Goal: Task Accomplishment & Management: Manage account settings

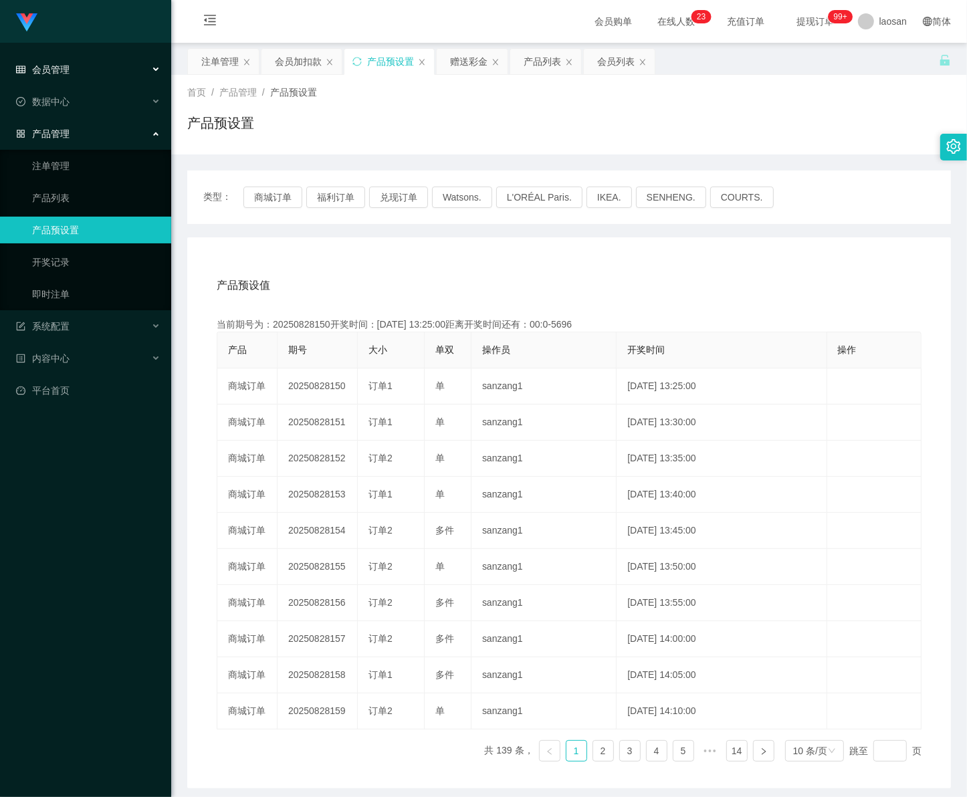
click at [60, 64] on span "会员管理" at bounding box center [43, 69] width 54 height 11
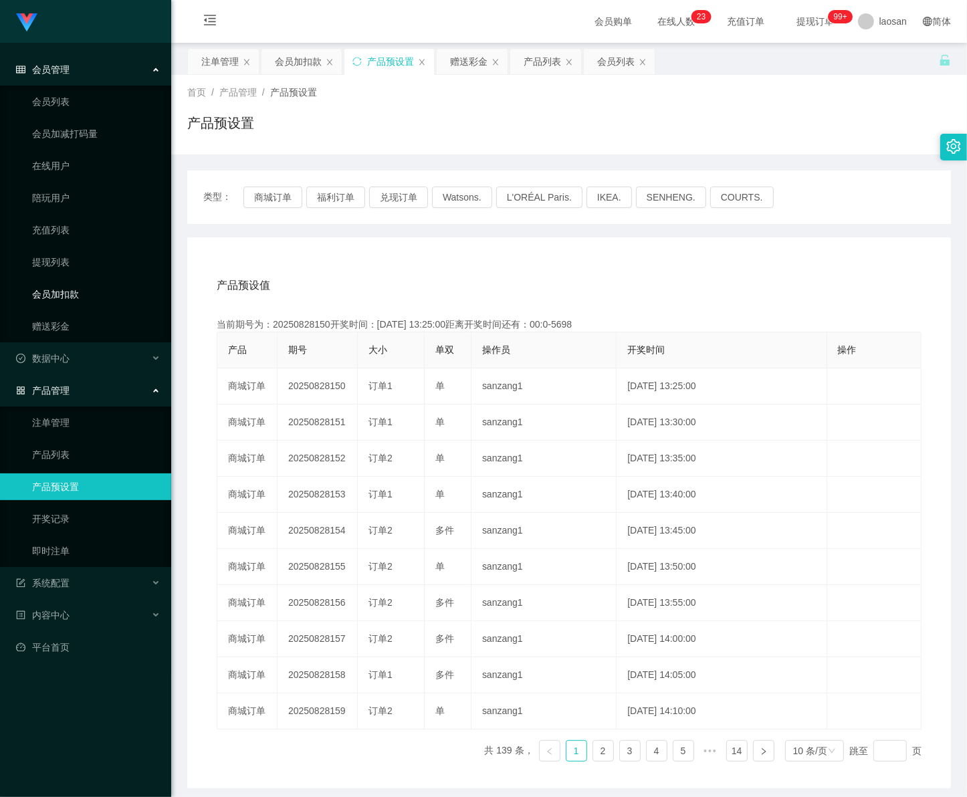
click at [78, 296] on link "会员加扣款" at bounding box center [96, 294] width 128 height 27
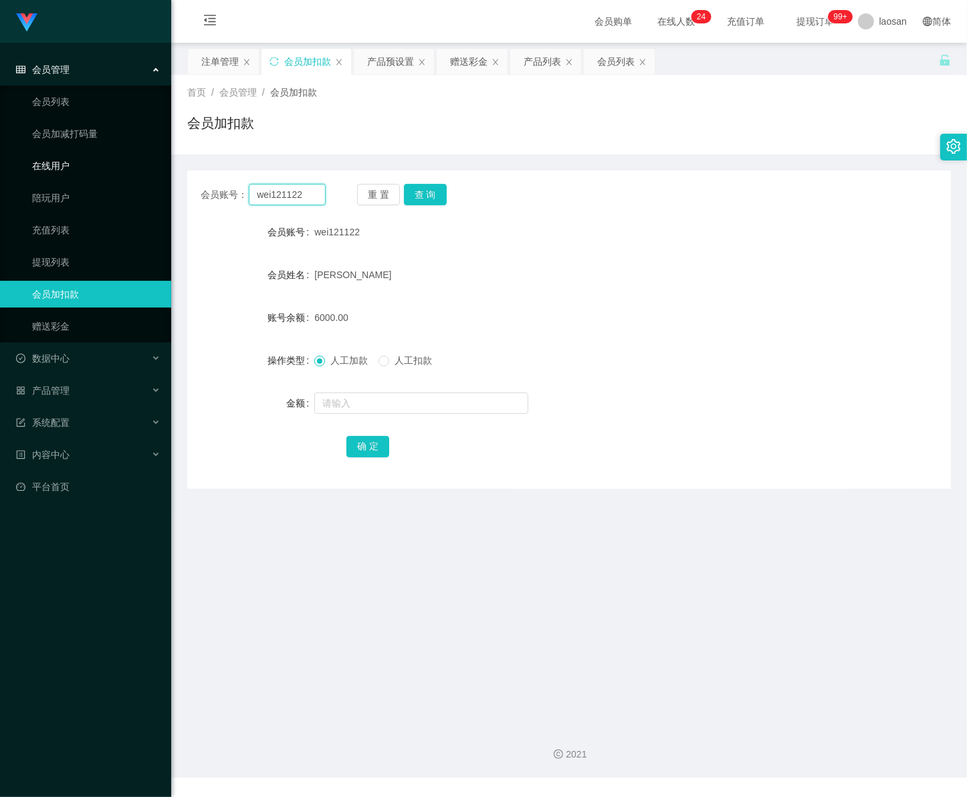
drag, startPoint x: 316, startPoint y: 197, endPoint x: 135, endPoint y: 175, distance: 182.6
click at [135, 175] on section "Jingdong工作台代理端 会员管理 会员列表 会员加减打码量 在线用户 陪玩用户 充值列表 提现列表 会员加扣款 赠送彩金 数据中心 产品管理 注单管理 …" at bounding box center [483, 389] width 967 height 778
click at [409, 198] on button "查 询" at bounding box center [425, 194] width 43 height 21
click at [351, 405] on input "text" at bounding box center [421, 403] width 214 height 21
type input "6000"
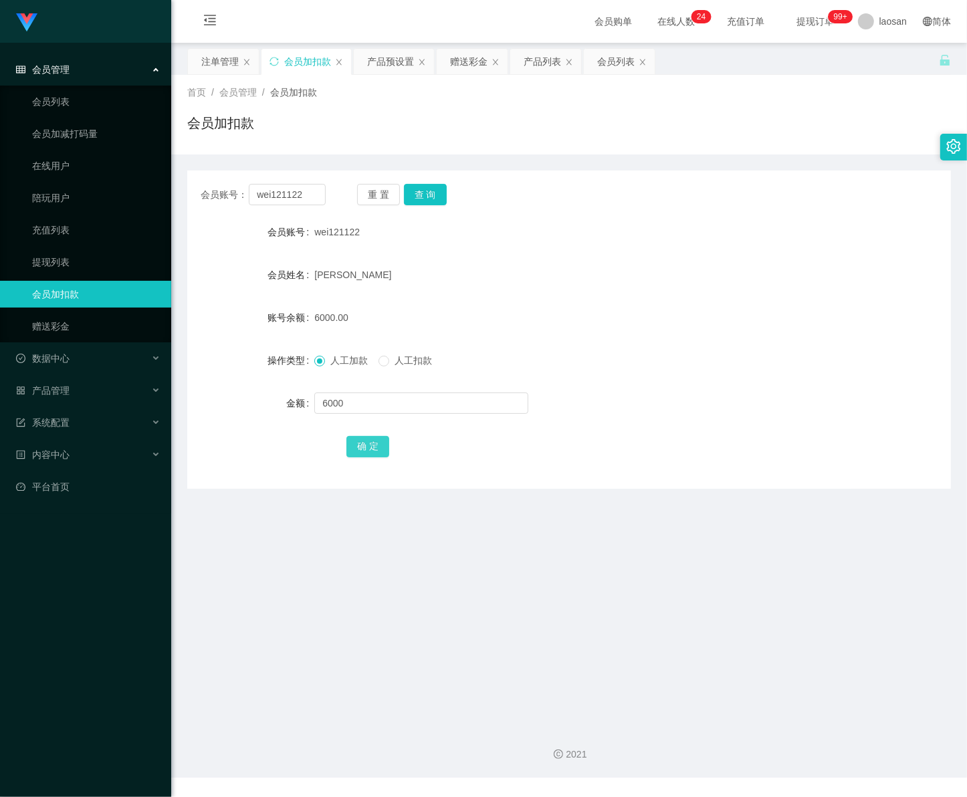
click at [370, 449] on button "确 定" at bounding box center [367, 446] width 43 height 21
click at [102, 70] on div "会员管理" at bounding box center [85, 69] width 171 height 27
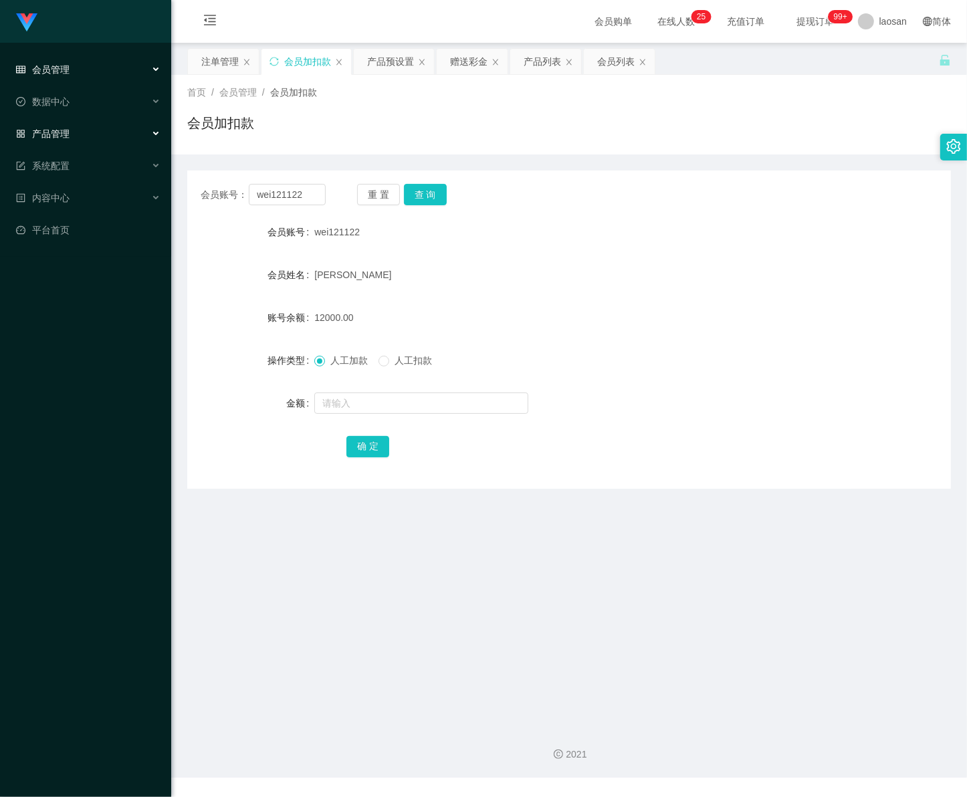
click at [88, 134] on div "产品管理" at bounding box center [85, 133] width 171 height 27
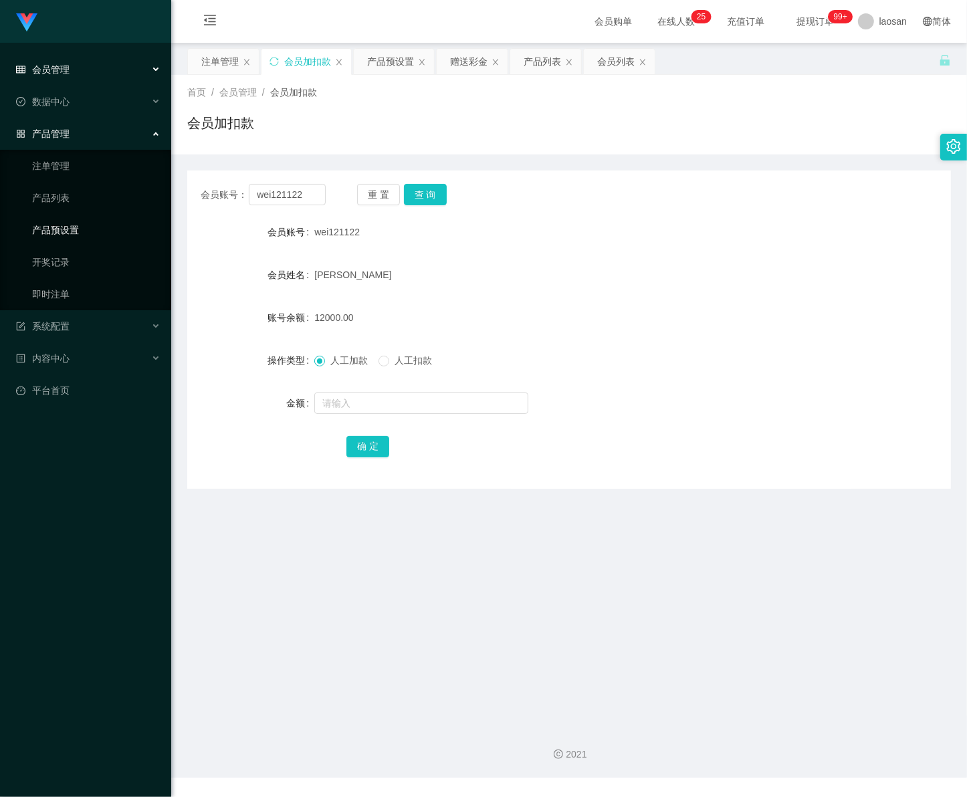
click at [114, 231] on link "产品预设置" at bounding box center [96, 230] width 128 height 27
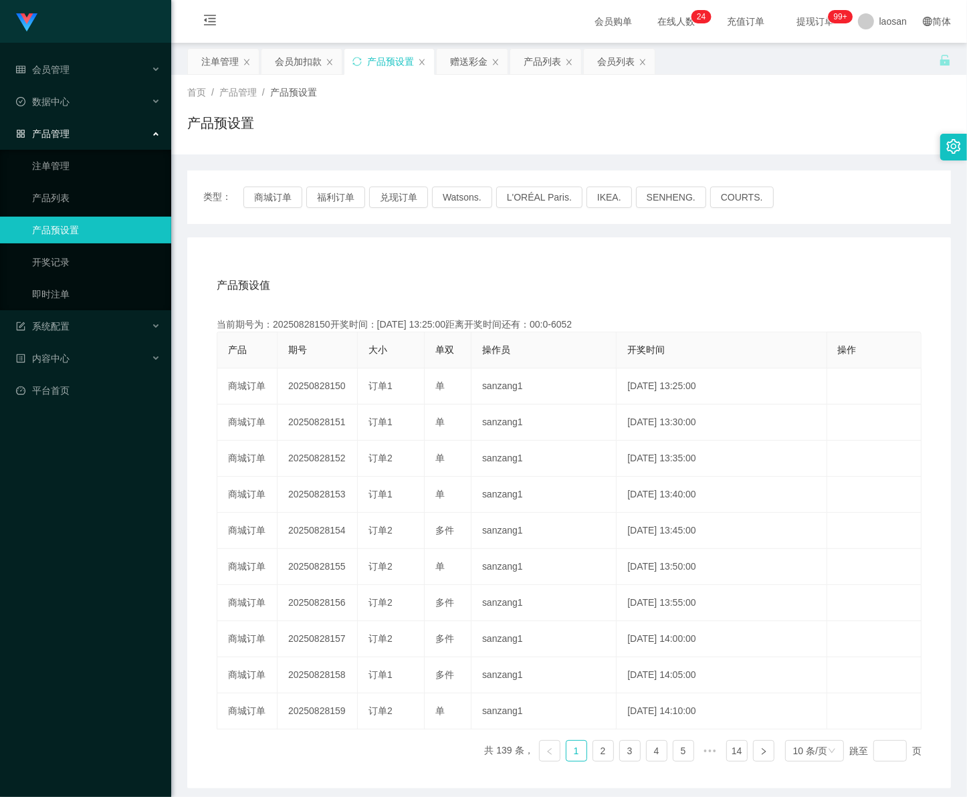
click at [395, 201] on button "兑现订单" at bounding box center [398, 197] width 59 height 21
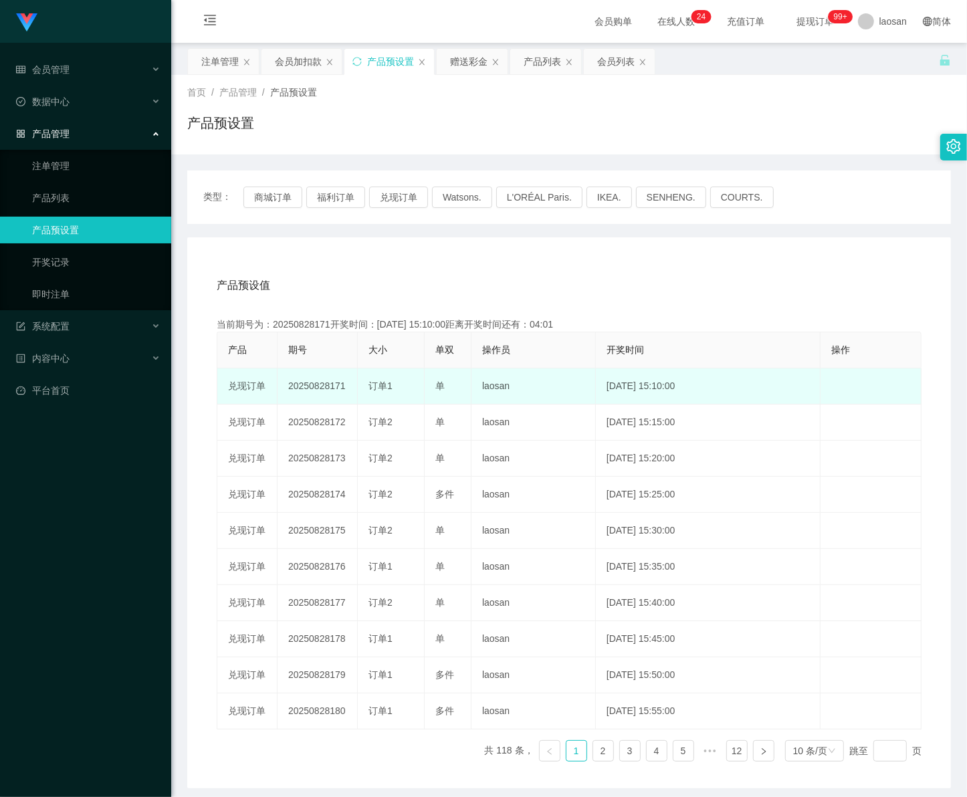
drag, startPoint x: 328, startPoint y: 386, endPoint x: 352, endPoint y: 389, distance: 23.6
click at [352, 389] on td "20250828171" at bounding box center [318, 386] width 80 height 36
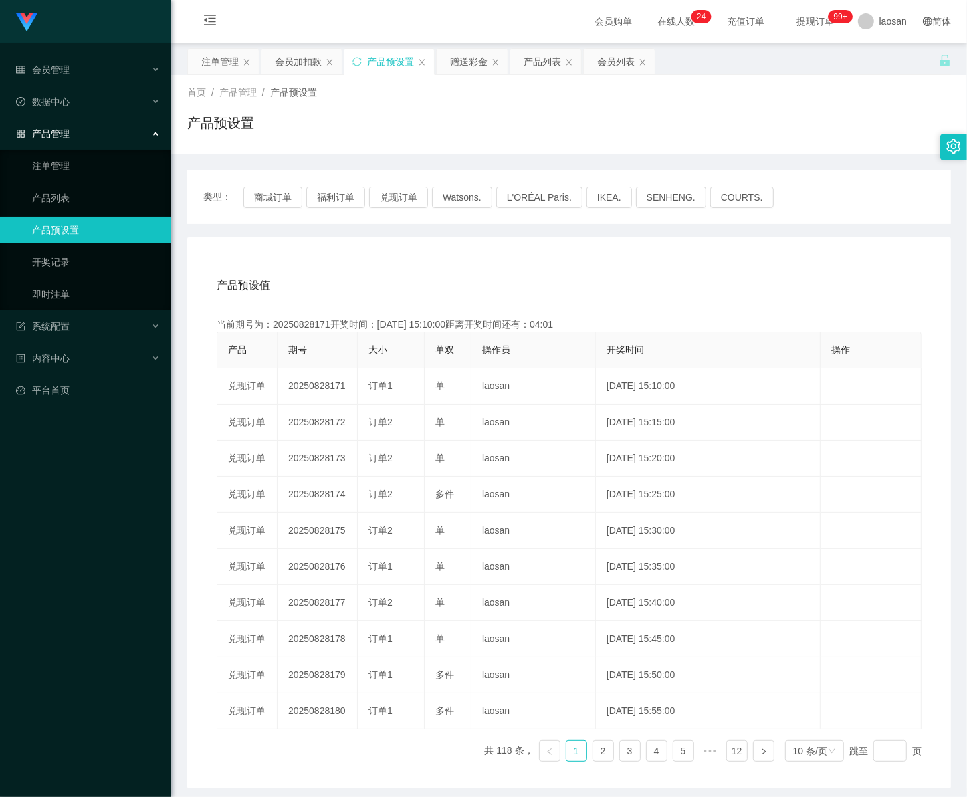
copy td "171"
click at [117, 165] on link "注单管理" at bounding box center [96, 165] width 128 height 27
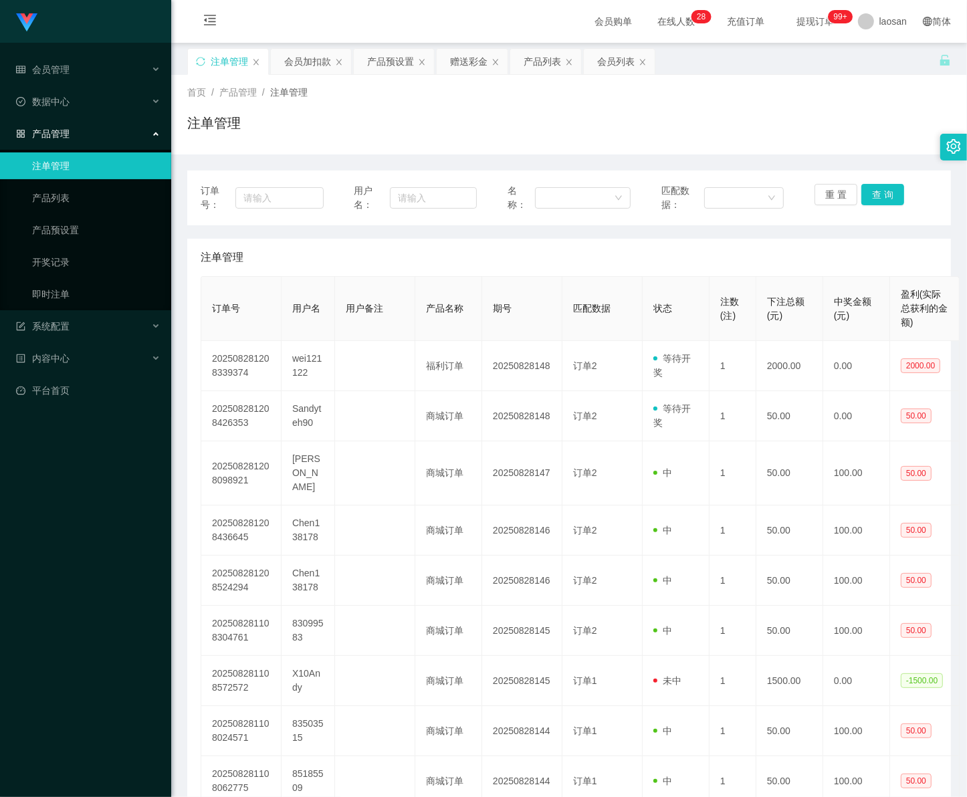
click at [112, 164] on link "注单管理" at bounding box center [96, 165] width 128 height 27
